Goal: Task Accomplishment & Management: Complete application form

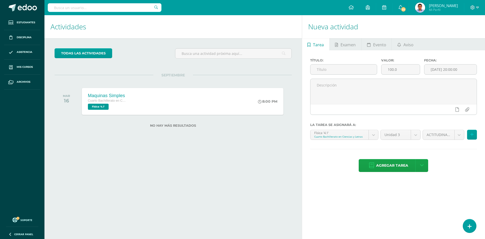
click at [172, 150] on div "Actividades Actividad todas las Actividades No tienes actividades Échale un vis…" at bounding box center [171, 126] width 259 height 223
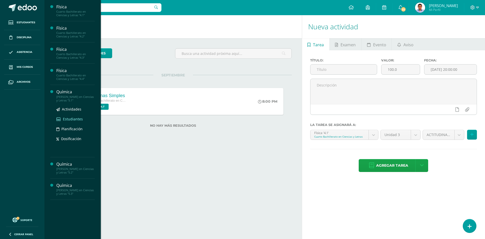
click at [69, 117] on span "Estudiantes" at bounding box center [73, 118] width 20 height 5
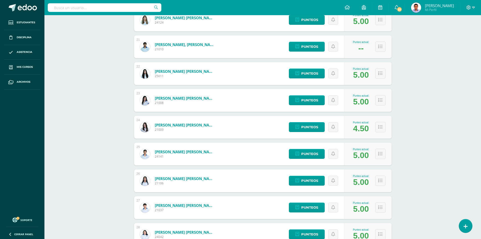
scroll to position [606, 0]
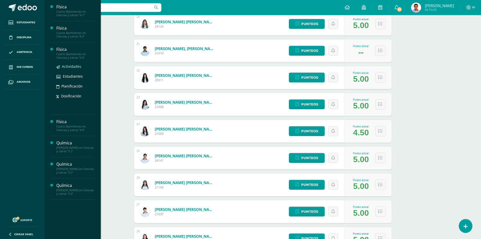
click at [66, 66] on span "Actividades" at bounding box center [71, 66] width 19 height 5
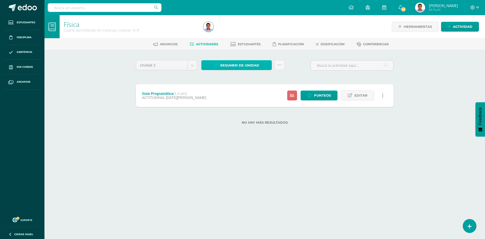
click at [254, 61] on span "Resumen de unidad" at bounding box center [239, 65] width 39 height 9
click at [245, 30] on link "Descargar como HTML" at bounding box center [237, 33] width 54 height 8
click at [224, 77] on div "Unidad 3 Unidad 1 Unidad 2 Unidad 3 Resumen de unidad Subir actividades en masa…" at bounding box center [265, 95] width 262 height 70
click at [449, 29] on icon at bounding box center [448, 26] width 3 height 4
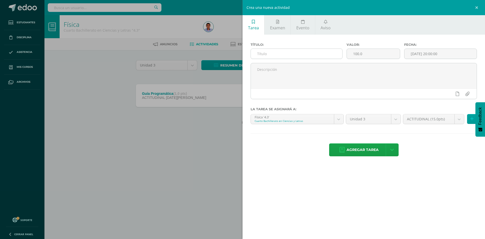
click at [266, 52] on input "text" at bounding box center [296, 54] width 91 height 10
type input "Taller #1"
type input "5"
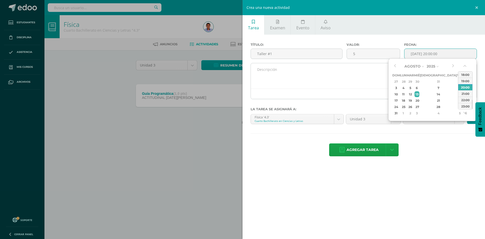
type input "2025-08-13 20:00"
click at [267, 77] on textarea at bounding box center [364, 75] width 226 height 25
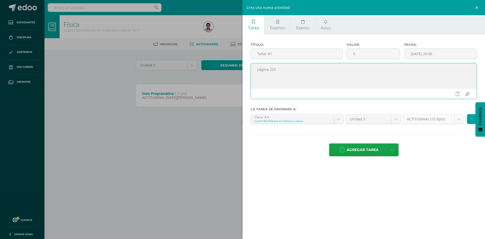
type textarea "página 225"
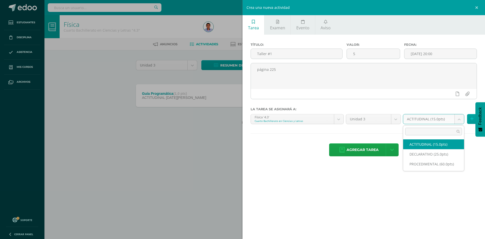
click at [408, 121] on body "Estudiantes Disciplina Asistencia Mis cursos Archivos Soporte Centro de ayuda Ú…" at bounding box center [242, 70] width 485 height 140
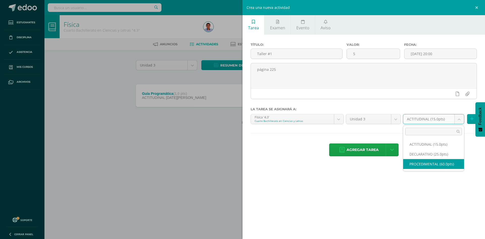
select select "33991"
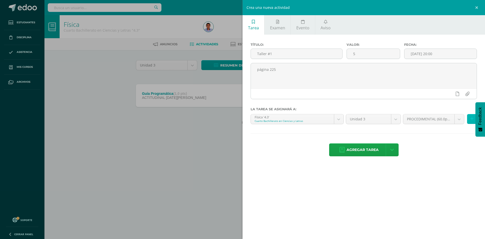
click at [468, 116] on button at bounding box center [472, 119] width 10 height 10
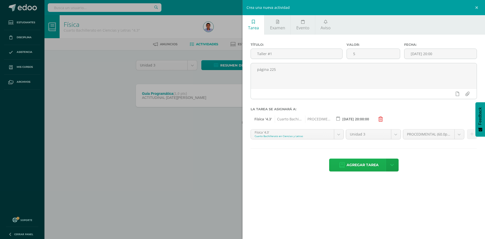
click at [370, 160] on span "Agregar tarea" at bounding box center [362, 165] width 32 height 12
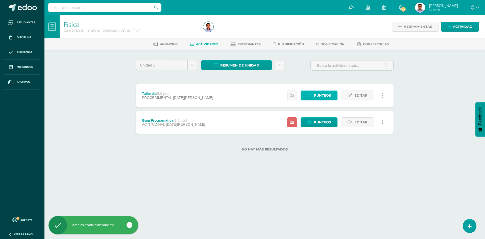
click at [313, 92] on link "Punteos" at bounding box center [318, 95] width 37 height 10
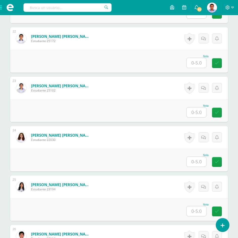
scroll to position [1238, 0]
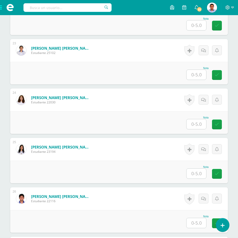
click at [195, 174] on input "text" at bounding box center [197, 174] width 20 height 10
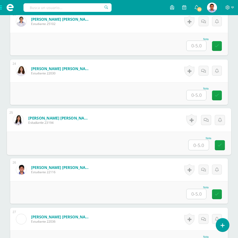
scroll to position [1289, 0]
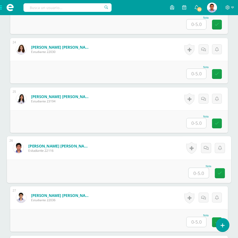
click at [204, 173] on input "text" at bounding box center [199, 173] width 20 height 10
type input "4.4"
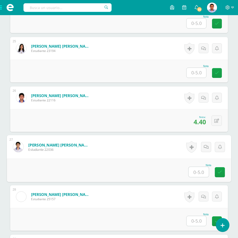
scroll to position [1364, 0]
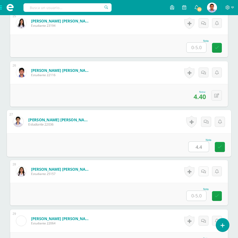
type input "4.4"
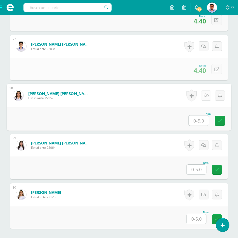
scroll to position [1489, 0]
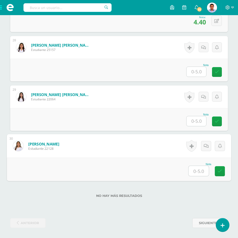
click at [196, 172] on input "text" at bounding box center [199, 171] width 20 height 10
type input "4.4"
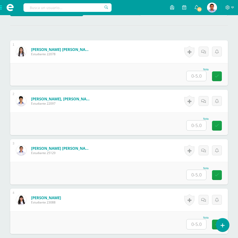
scroll to position [150, 0]
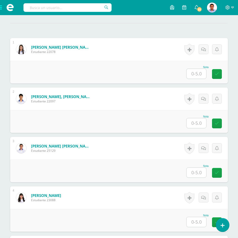
click at [197, 75] on input "text" at bounding box center [197, 74] width 20 height 10
